Goal: Check status

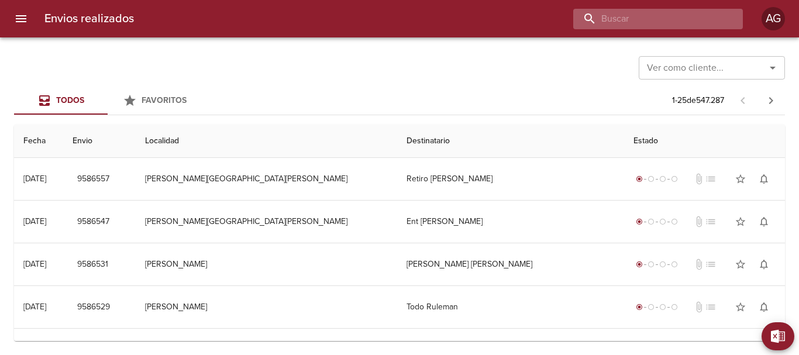
click at [676, 19] on input "buscar" at bounding box center [648, 19] width 150 height 20
paste input "00084417"
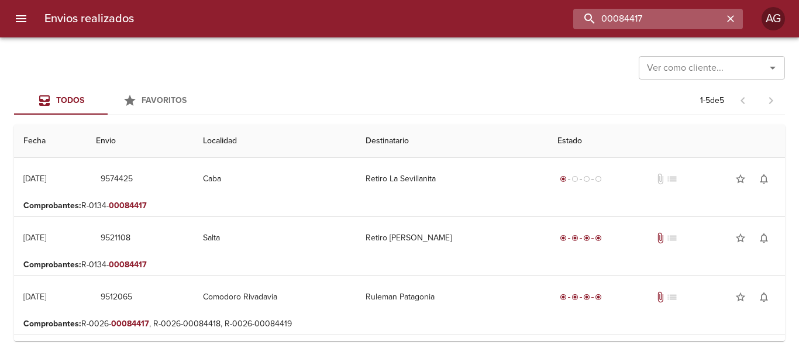
click at [643, 20] on input "00084417" at bounding box center [648, 19] width 150 height 20
click at [643, 20] on input "9574425" at bounding box center [648, 19] width 150 height 20
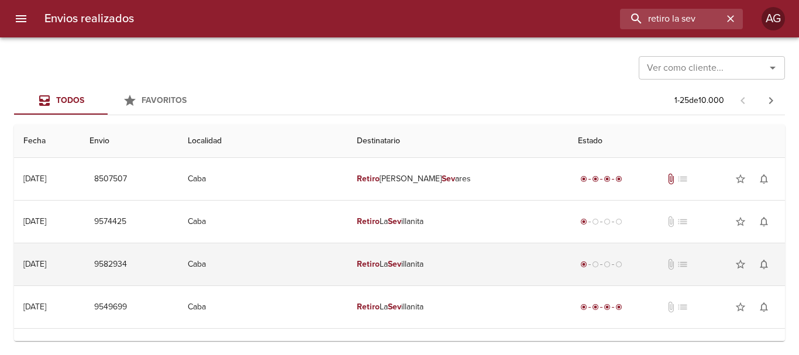
click at [454, 277] on td "Retiro La Sev illanita" at bounding box center [457, 264] width 221 height 42
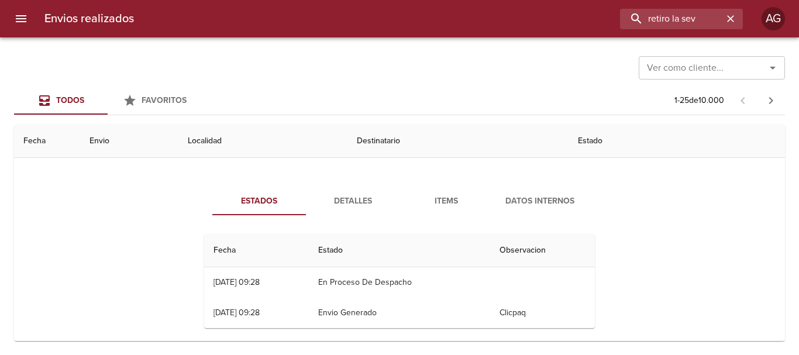
scroll to position [117, 0]
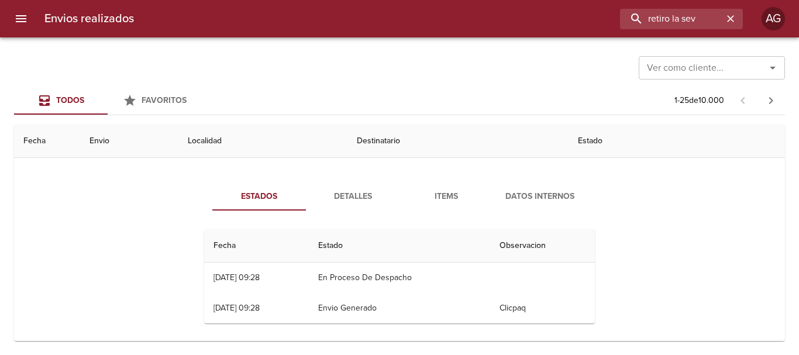
click at [356, 199] on span "Detalles" at bounding box center [353, 196] width 80 height 15
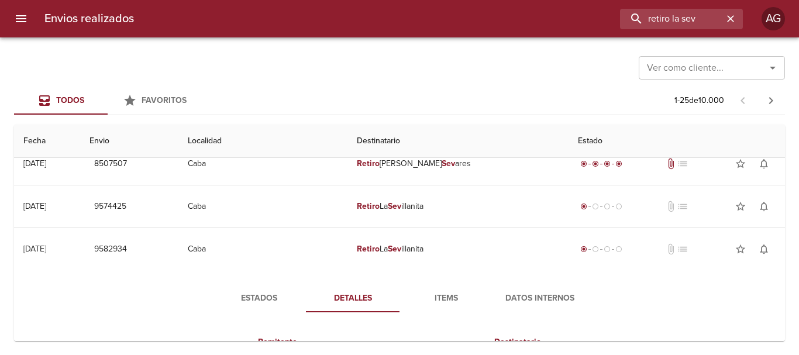
scroll to position [0, 0]
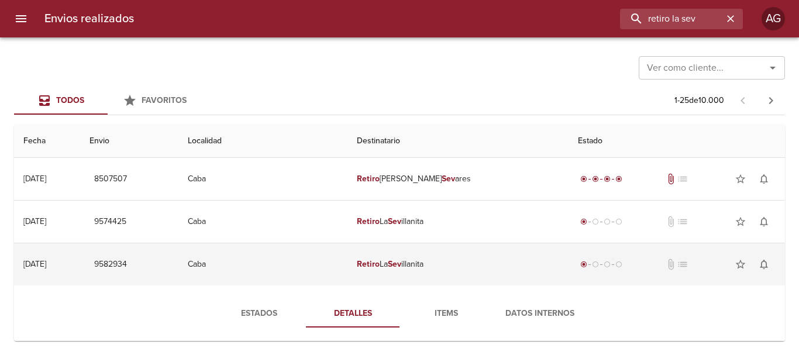
click at [413, 273] on td "Retiro La Sev illanita" at bounding box center [457, 264] width 221 height 42
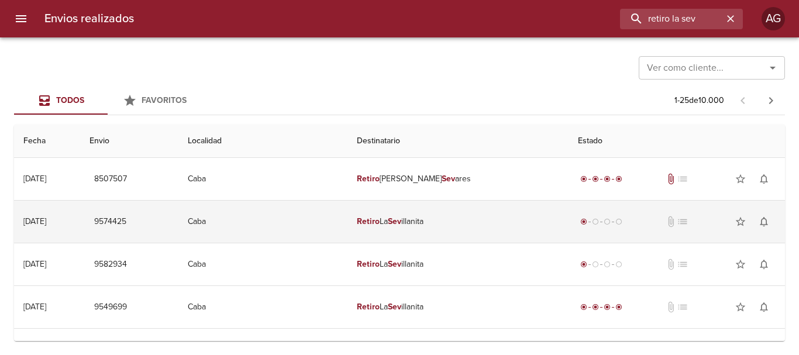
click at [401, 223] on em "Sev" at bounding box center [394, 221] width 13 height 10
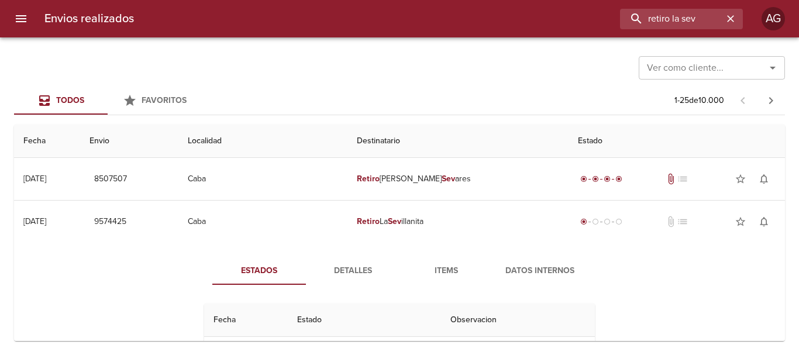
click at [346, 278] on span "Detalles" at bounding box center [353, 271] width 80 height 15
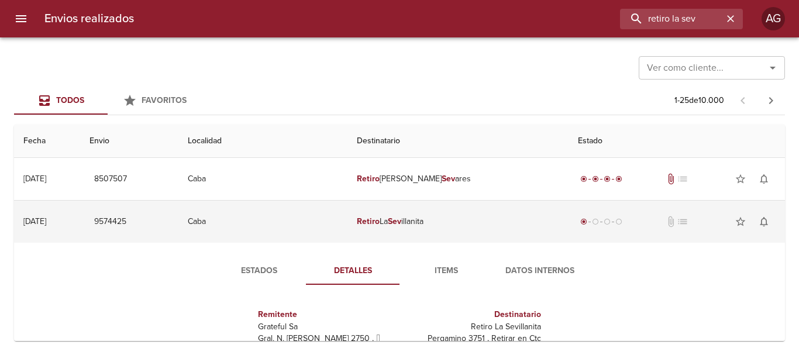
click at [401, 219] on em "Sev" at bounding box center [394, 221] width 13 height 10
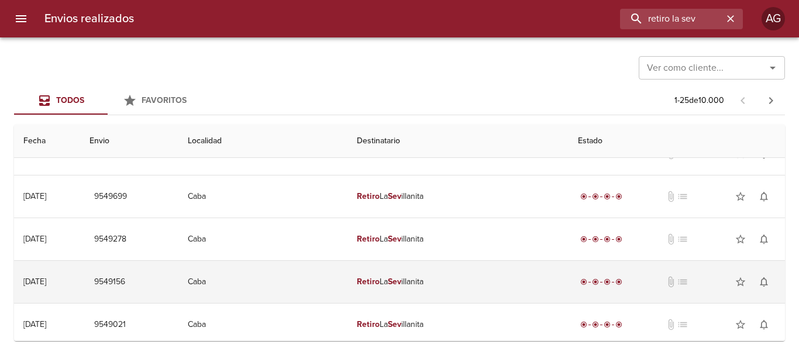
scroll to position [117, 0]
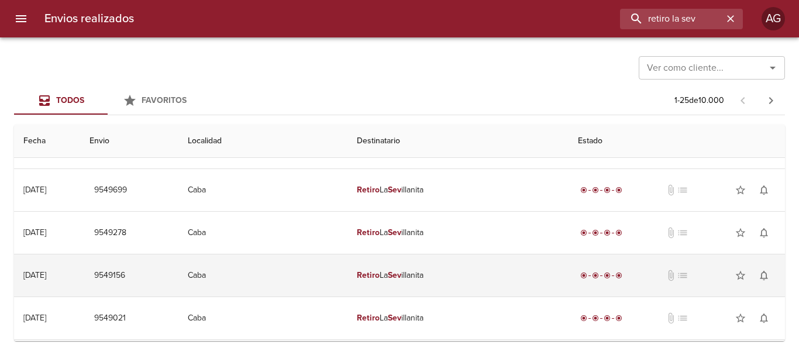
click at [416, 275] on td "Retiro La Sev illanita" at bounding box center [457, 275] width 221 height 42
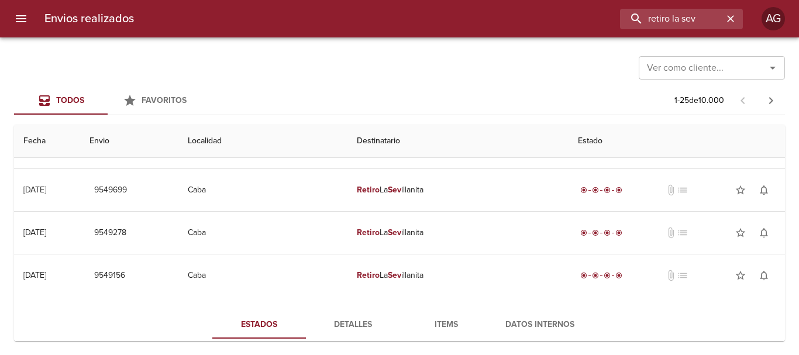
click at [342, 313] on button "Detalles" at bounding box center [353, 325] width 94 height 28
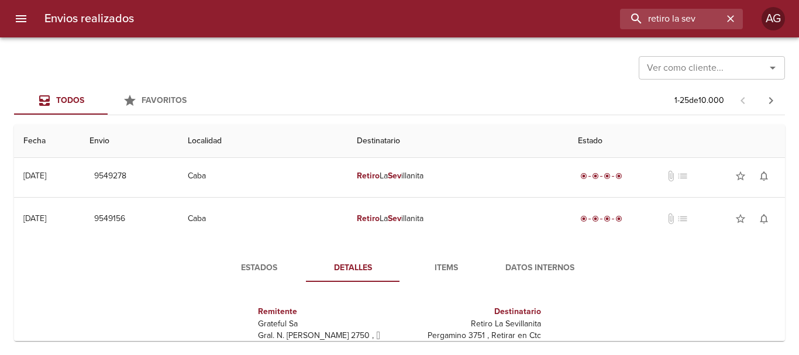
scroll to position [175, 0]
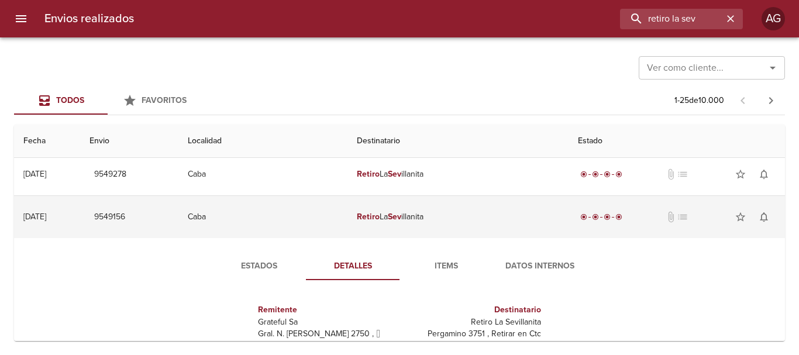
click at [369, 231] on td "Retiro La Sev illanita" at bounding box center [457, 217] width 221 height 42
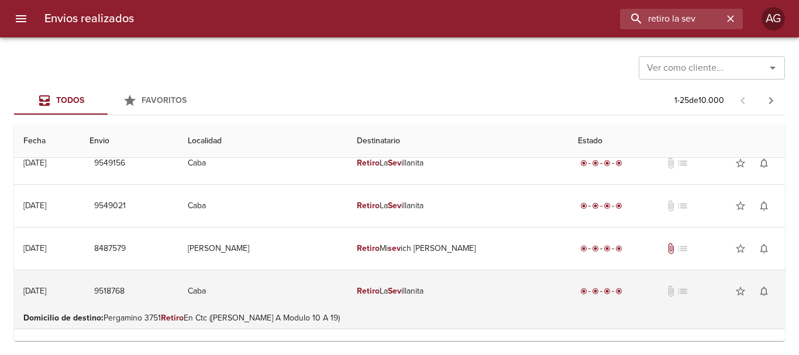
scroll to position [351, 0]
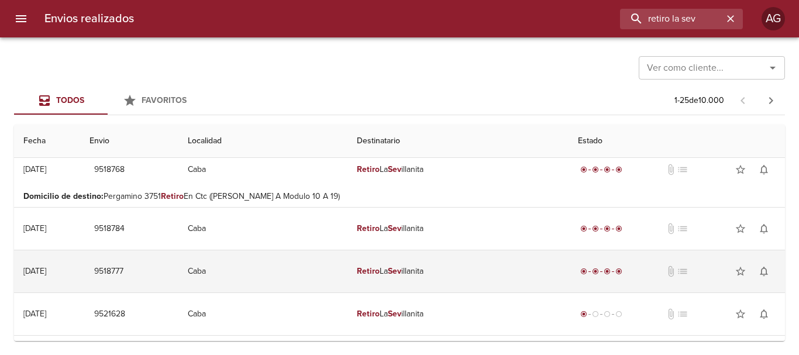
click at [422, 271] on td "Retiro La Sev illanita" at bounding box center [457, 271] width 221 height 42
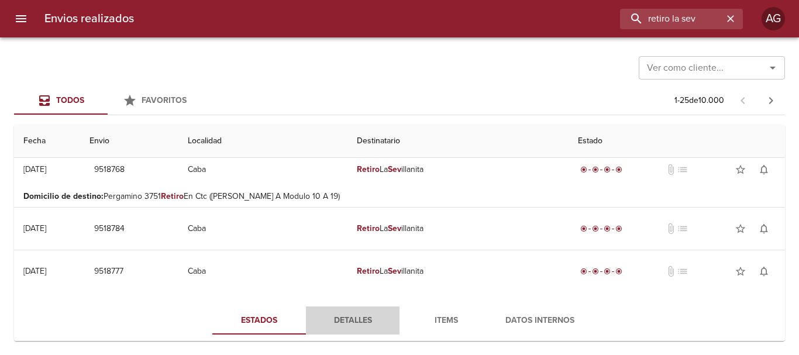
click at [333, 322] on span "Detalles" at bounding box center [353, 320] width 80 height 15
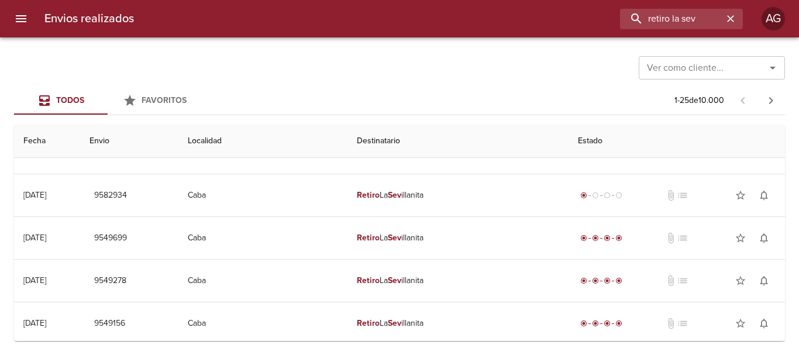
scroll to position [0, 0]
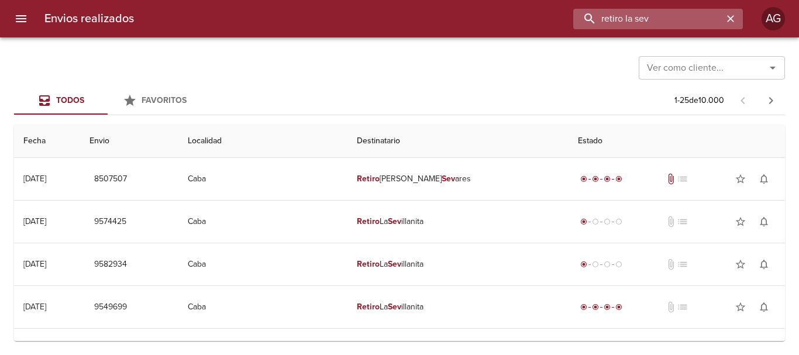
click at [680, 19] on input "retiro la sev" at bounding box center [648, 19] width 150 height 20
paste input "9415065"
type input "9415065"
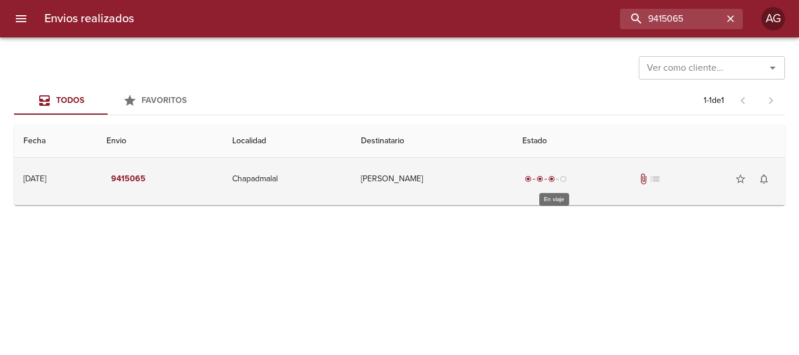
click at [569, 182] on div "radio_button_checked radio_button_checked radio_button_checked radio_button_unc…" at bounding box center [545, 179] width 47 height 12
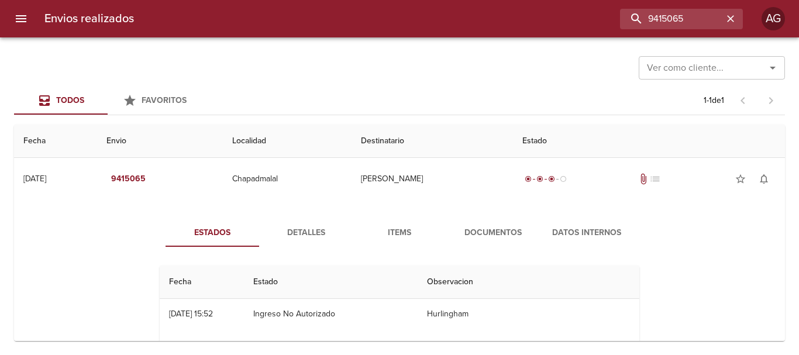
click at [492, 215] on div "Estados Detalles Items Documentos Datos Internos Fecha Estado Observacion 04/09…" at bounding box center [399, 354] width 752 height 299
click at [492, 224] on button "Documentos" at bounding box center [493, 233] width 94 height 28
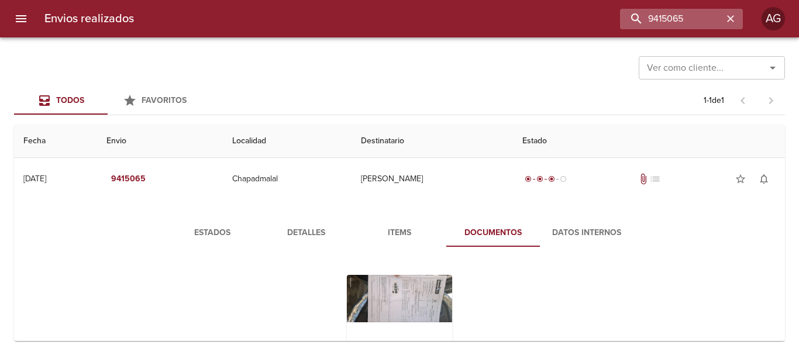
click at [736, 17] on icon "button" at bounding box center [731, 19] width 12 height 12
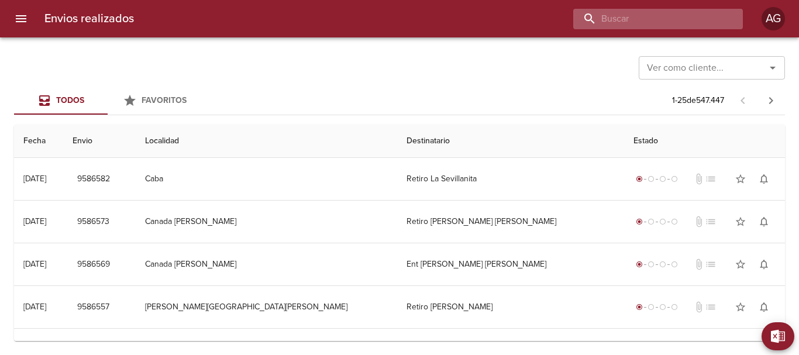
click at [656, 21] on input "buscar" at bounding box center [648, 19] width 150 height 20
paste input "[PERSON_NAME]"
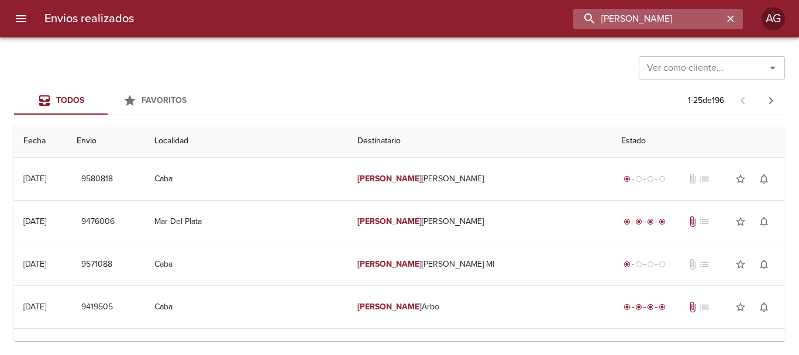
click at [627, 22] on input "[PERSON_NAME]" at bounding box center [648, 19] width 150 height 20
type input "[PERSON_NAME]"
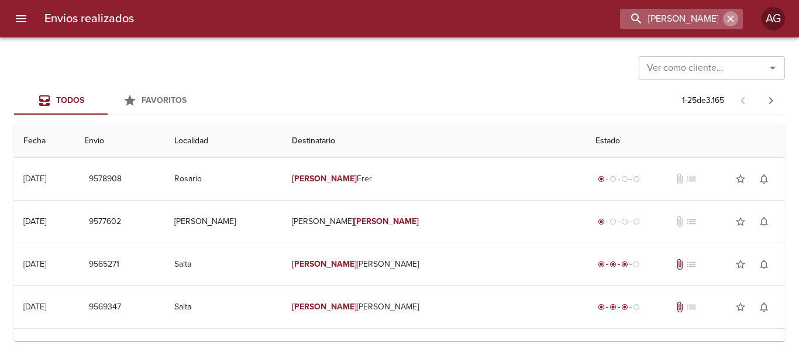
click at [728, 16] on icon "button" at bounding box center [730, 18] width 7 height 7
